Goal: Task Accomplishment & Management: Manage account settings

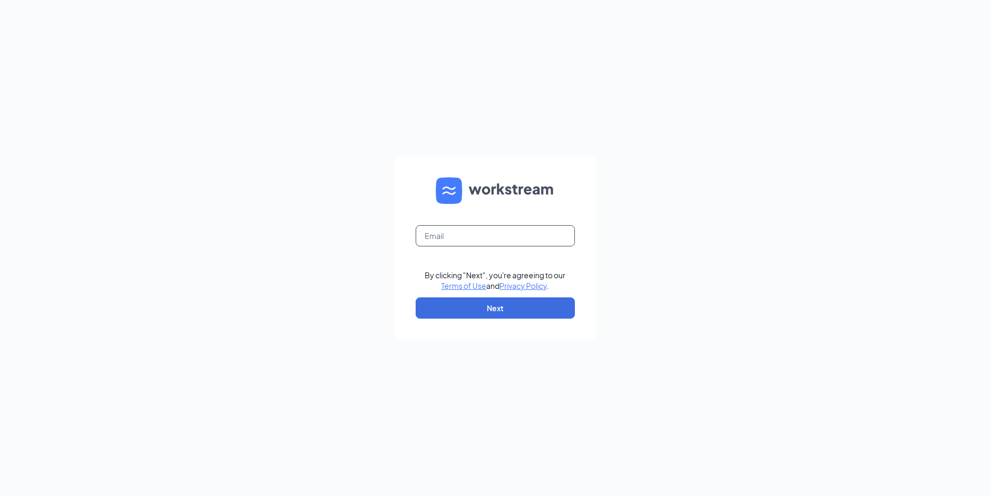
click at [438, 230] on input "text" at bounding box center [495, 235] width 159 height 21
drag, startPoint x: 533, startPoint y: 239, endPoint x: 425, endPoint y: 239, distance: 108.3
click at [415, 251] on form "rs039753@tacobell.com By clicking "Next", you're agreeing to our Terms of Use a…" at bounding box center [495, 248] width 202 height 184
type input "rs039753@tacobell.com"
click at [456, 306] on button "Next" at bounding box center [495, 307] width 159 height 21
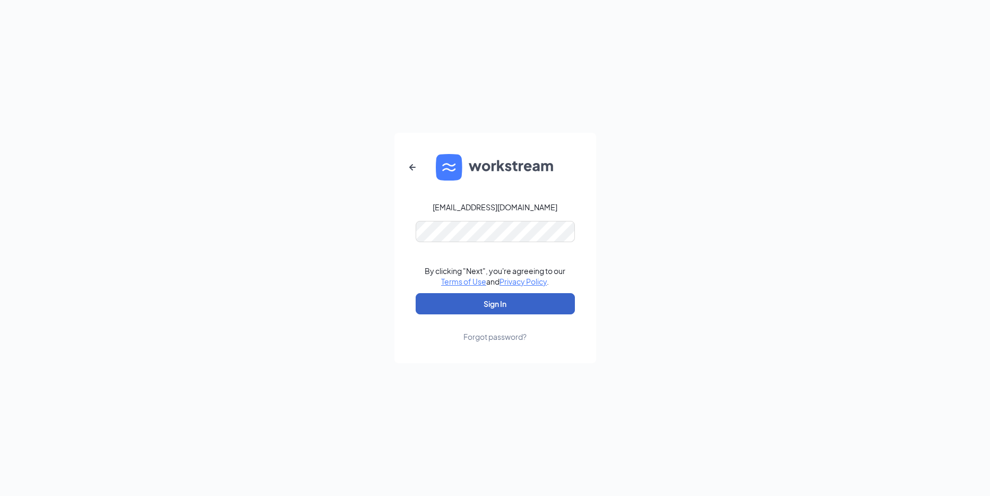
click at [470, 309] on button "Sign In" at bounding box center [495, 303] width 159 height 21
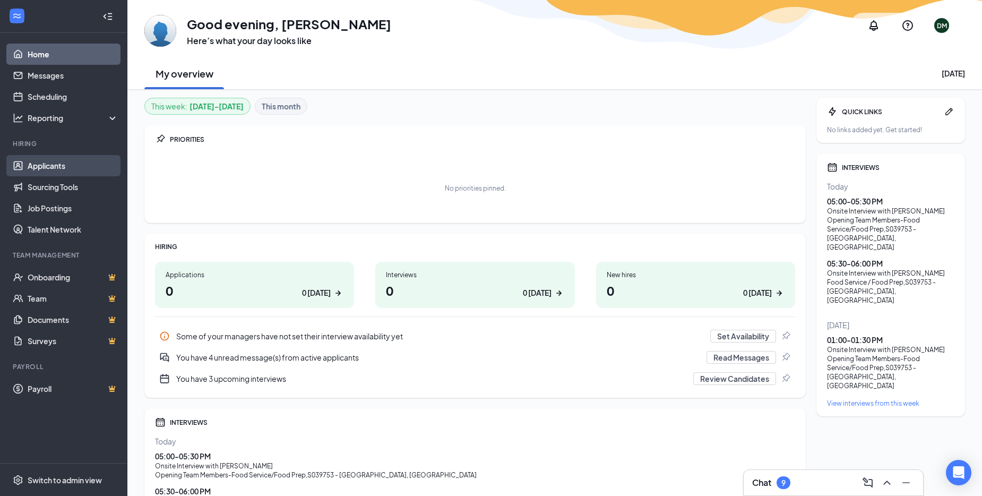
click at [51, 160] on link "Applicants" at bounding box center [73, 165] width 91 height 21
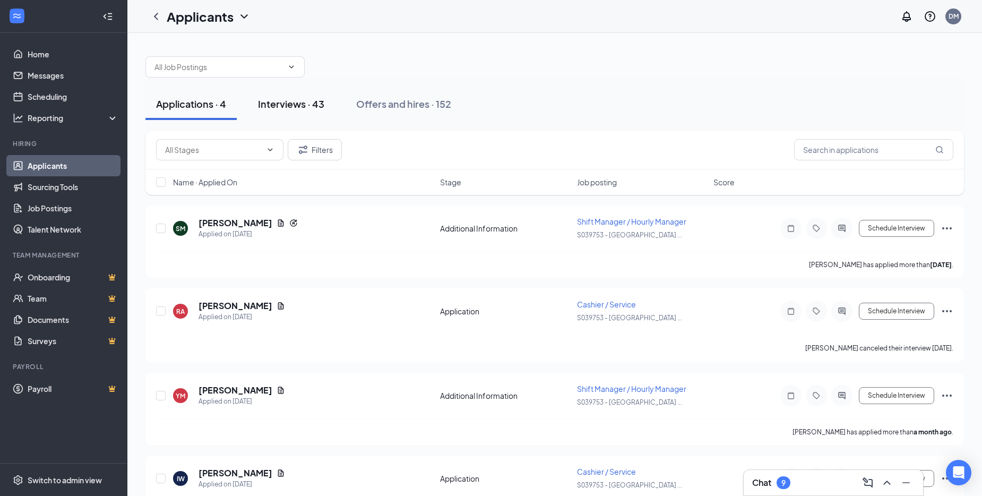
click at [316, 104] on div "Interviews · 43" at bounding box center [291, 103] width 66 height 13
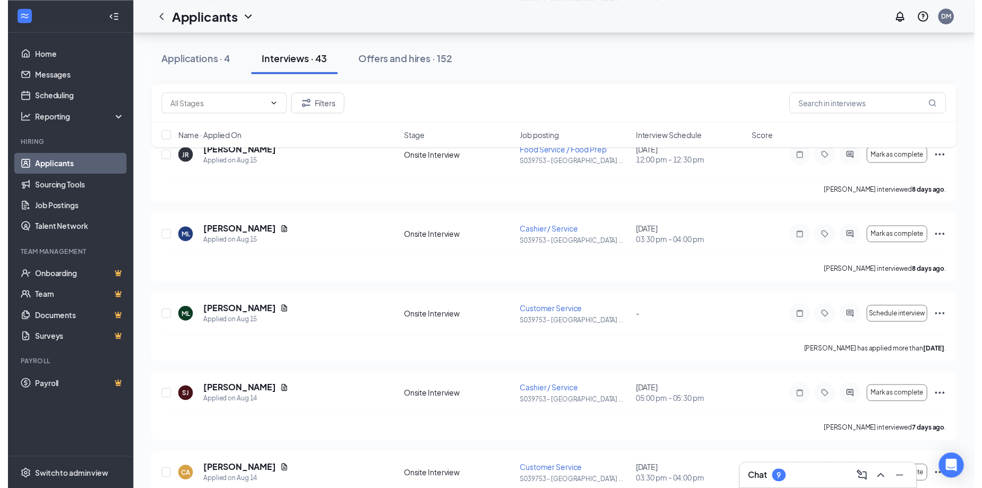
scroll to position [1062, 0]
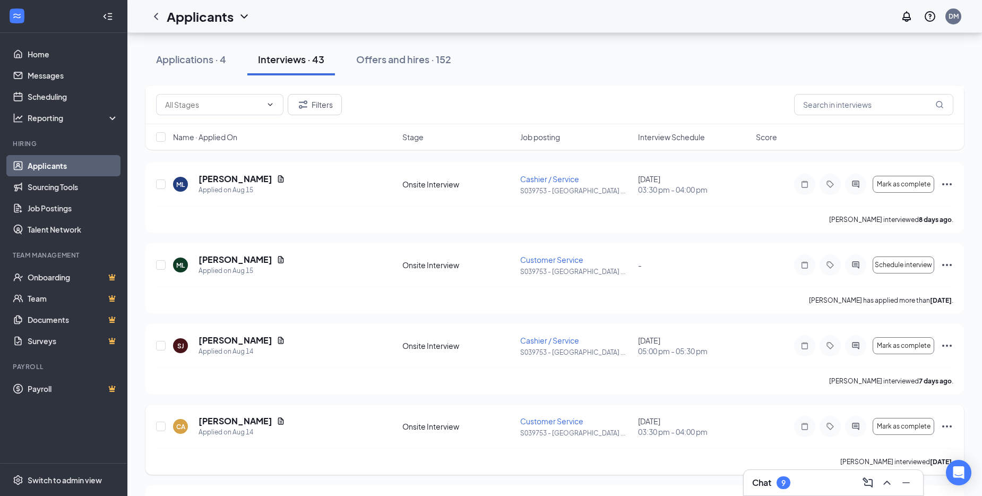
click at [295, 431] on div "CA [PERSON_NAME] Applied on [DATE]" at bounding box center [284, 426] width 223 height 22
click at [234, 423] on h5 "[PERSON_NAME]" at bounding box center [236, 421] width 74 height 12
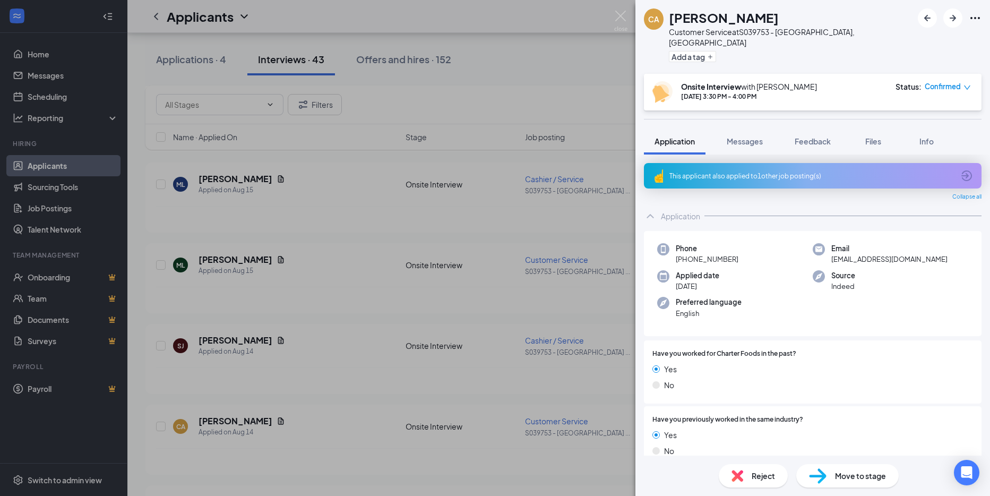
click at [877, 479] on span "Move to stage" at bounding box center [860, 476] width 51 height 12
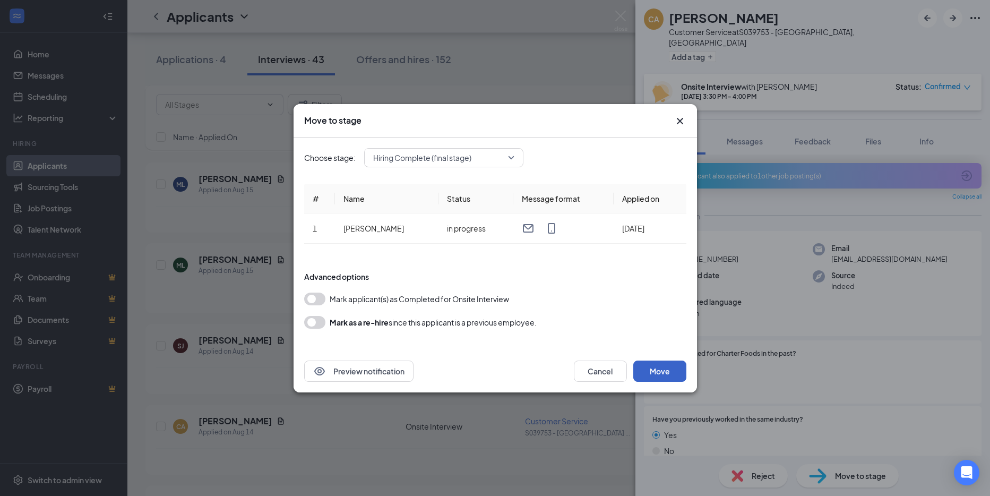
click at [664, 362] on button "Move" at bounding box center [659, 370] width 53 height 21
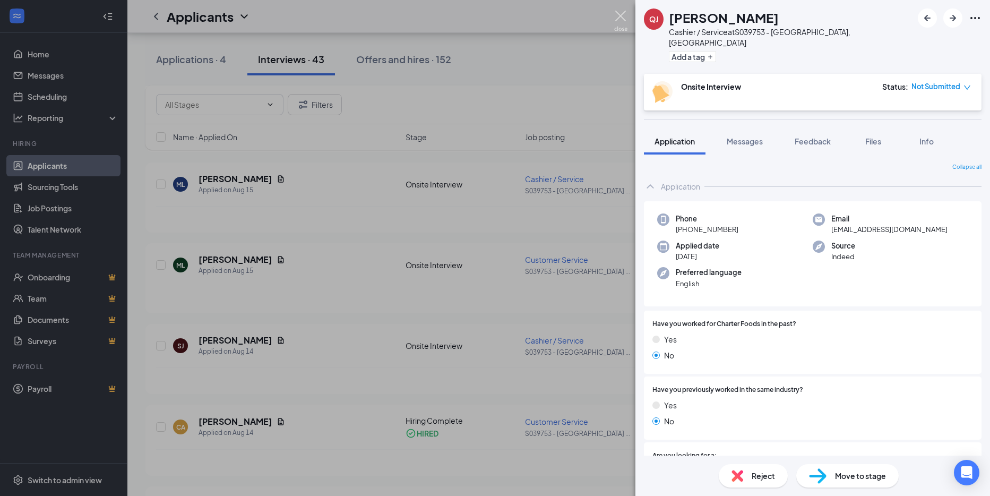
click at [619, 13] on img at bounding box center [620, 21] width 13 height 21
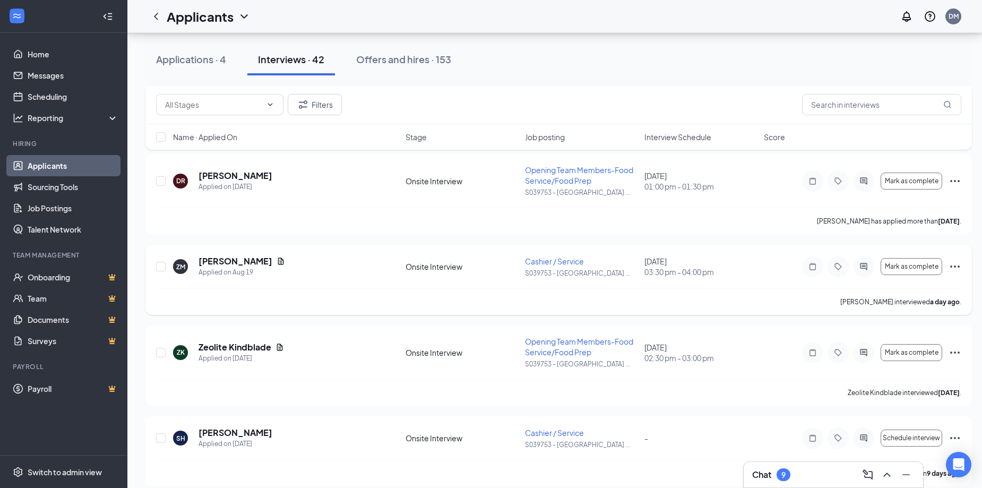
scroll to position [531, 0]
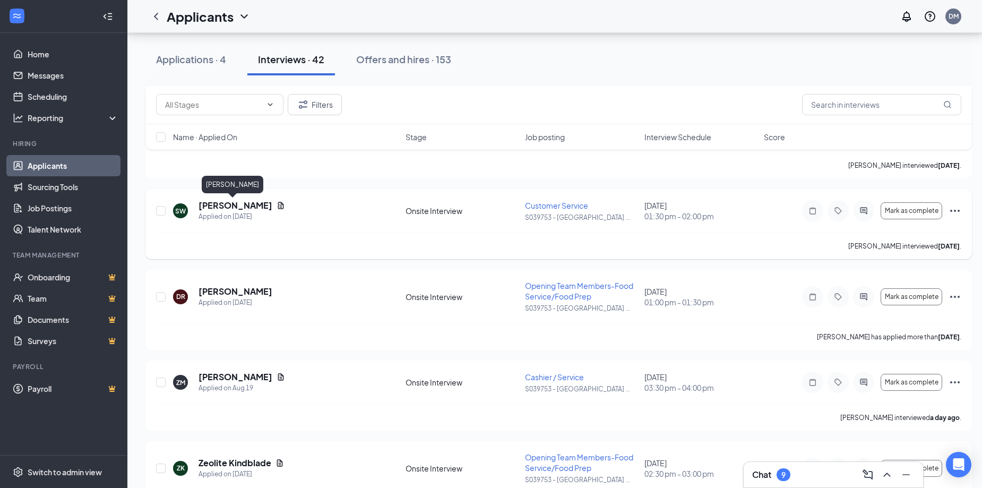
click at [230, 208] on h5 "[PERSON_NAME]" at bounding box center [236, 206] width 74 height 12
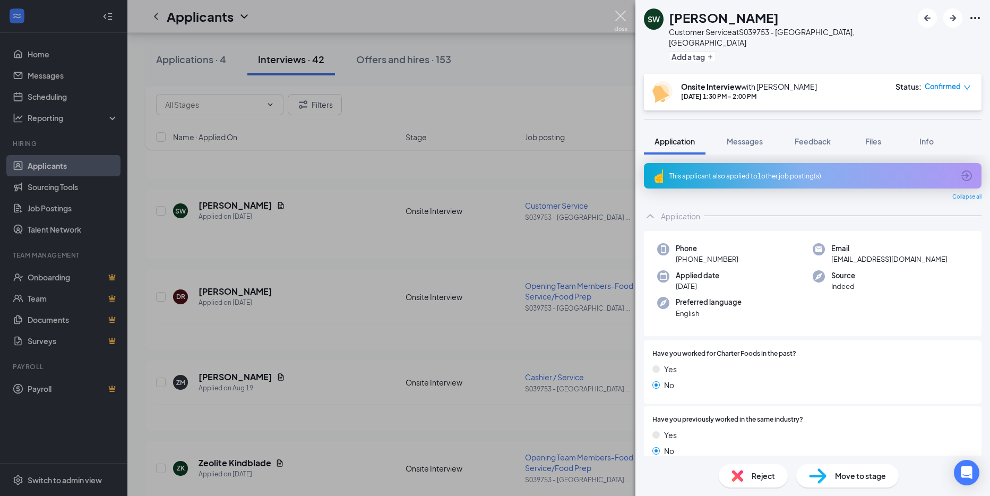
click at [615, 11] on img at bounding box center [620, 21] width 13 height 21
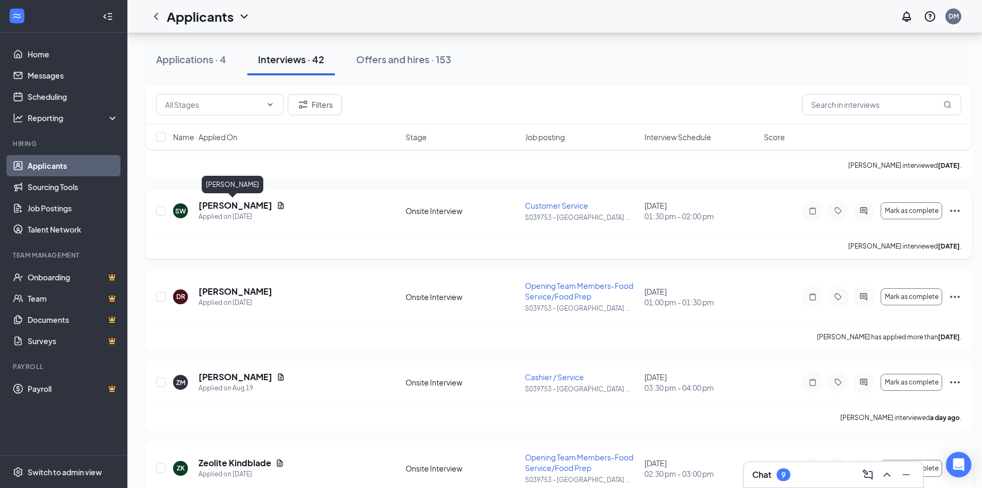
click at [239, 205] on h5 "[PERSON_NAME]" at bounding box center [236, 206] width 74 height 12
